Goal: Information Seeking & Learning: Learn about a topic

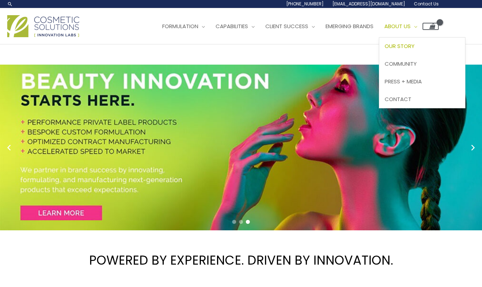
click at [415, 46] on span "Our Story" at bounding box center [400, 46] width 30 height 8
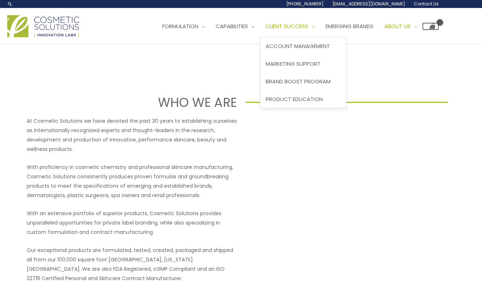
click at [315, 26] on span "Site Navigation" at bounding box center [312, 26] width 6 height 8
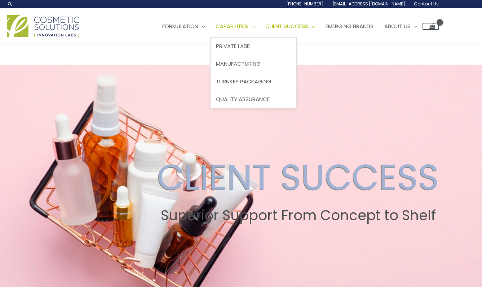
click at [248, 27] on span "Capabilities" at bounding box center [232, 26] width 32 height 8
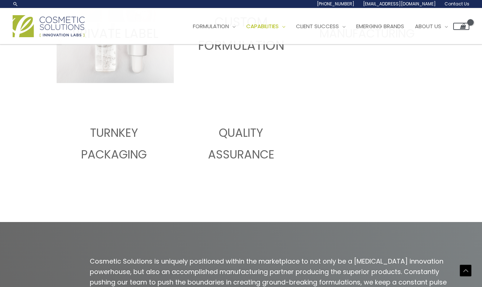
scroll to position [433, 0]
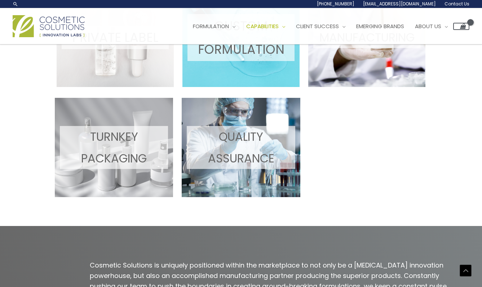
click at [230, 155] on p "QUALITY ASSURANCE" at bounding box center [241, 147] width 108 height 43
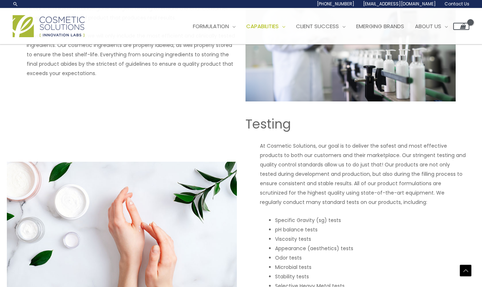
scroll to position [391, 0]
